Goal: Find specific page/section: Find specific page/section

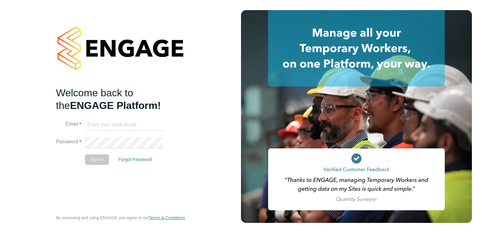
type input "admin@fusionstaff.co.uk"
click at [97, 158] on button "Sign In" at bounding box center [97, 159] width 24 height 10
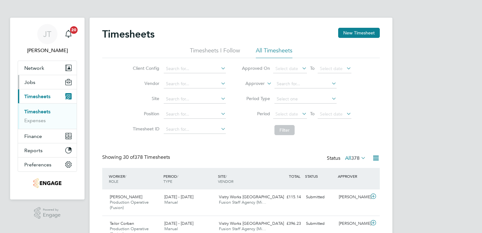
click at [34, 82] on span "Jobs" at bounding box center [29, 82] width 11 height 6
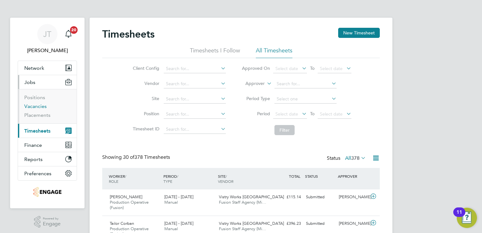
click at [38, 104] on link "Vacancies" at bounding box center [35, 106] width 22 height 6
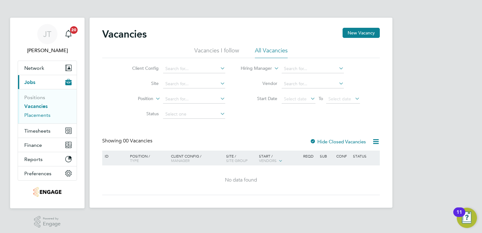
click at [34, 116] on link "Placements" at bounding box center [37, 115] width 26 height 6
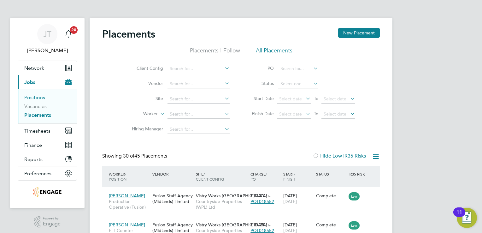
click at [39, 97] on link "Positions" at bounding box center [34, 97] width 21 height 6
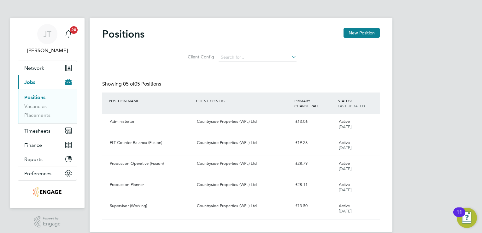
click at [410, 110] on div "[PERSON_NAME] [PERSON_NAME] Notifications 20 Applications: Network Team Members…" at bounding box center [241, 121] width 482 height 242
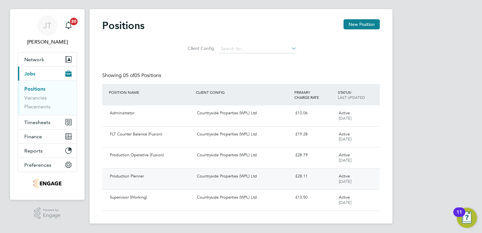
click at [272, 175] on div "Countryside Properties (WPL) Ltd" at bounding box center [243, 176] width 98 height 10
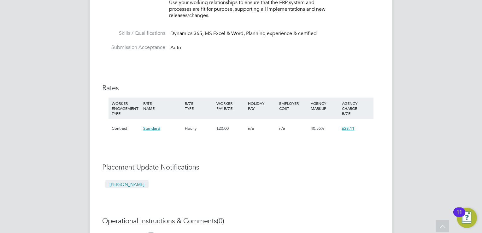
scroll to position [248, 0]
